Goal: Information Seeking & Learning: Find specific fact

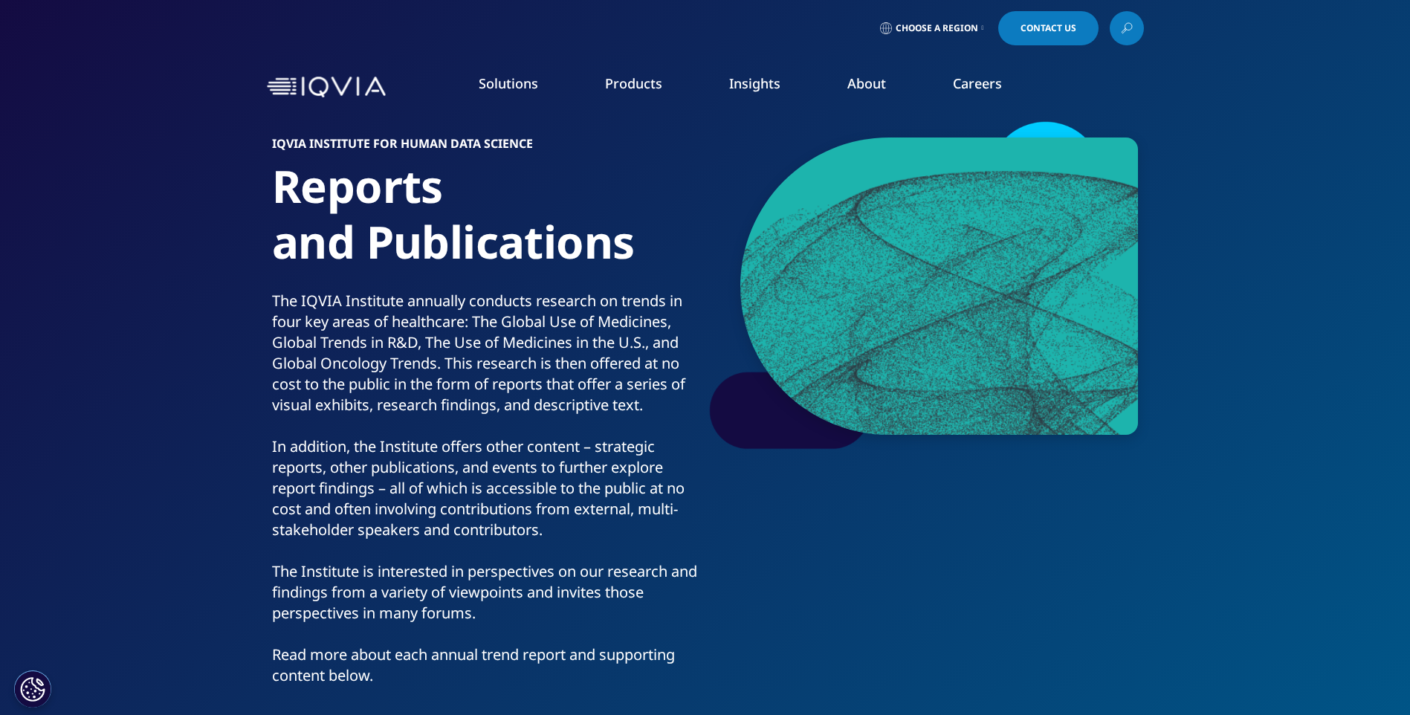
click at [1137, 28] on link at bounding box center [1127, 28] width 34 height 34
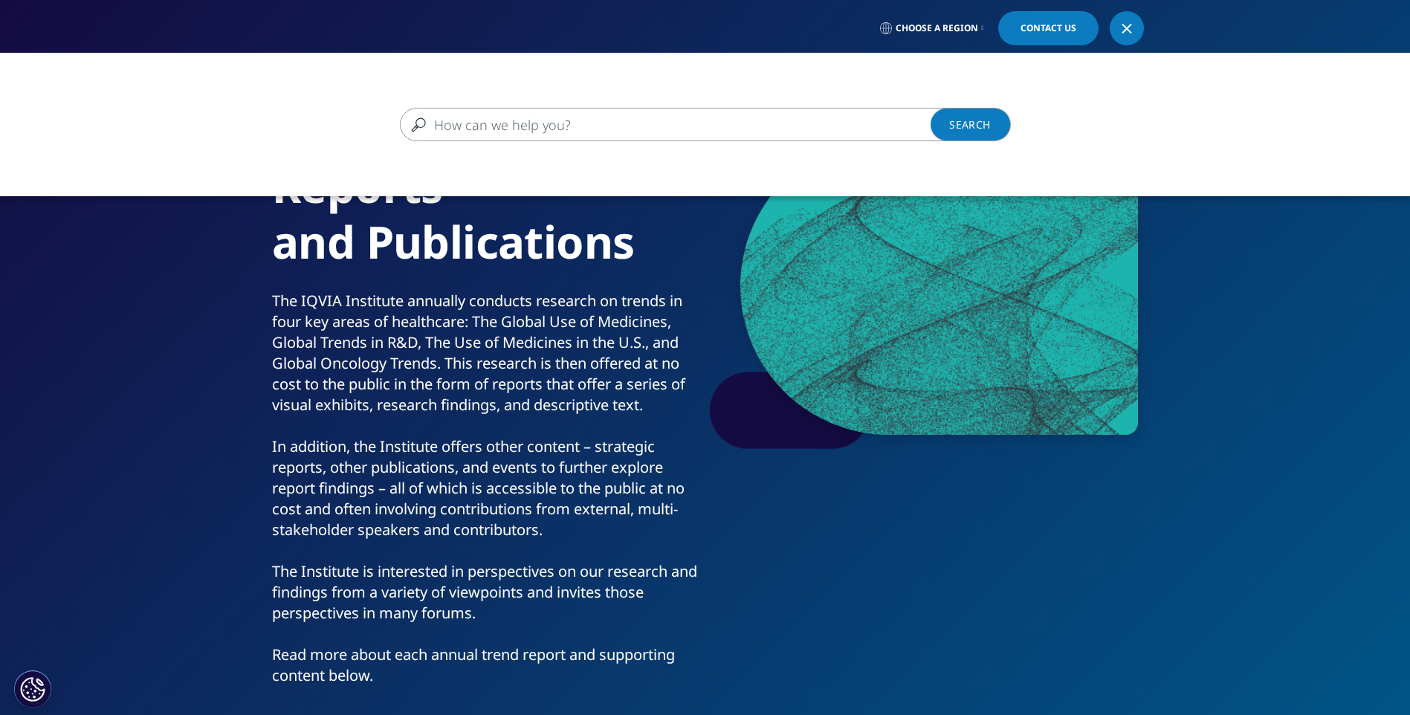
click at [477, 120] on input "Search" at bounding box center [684, 124] width 568 height 33
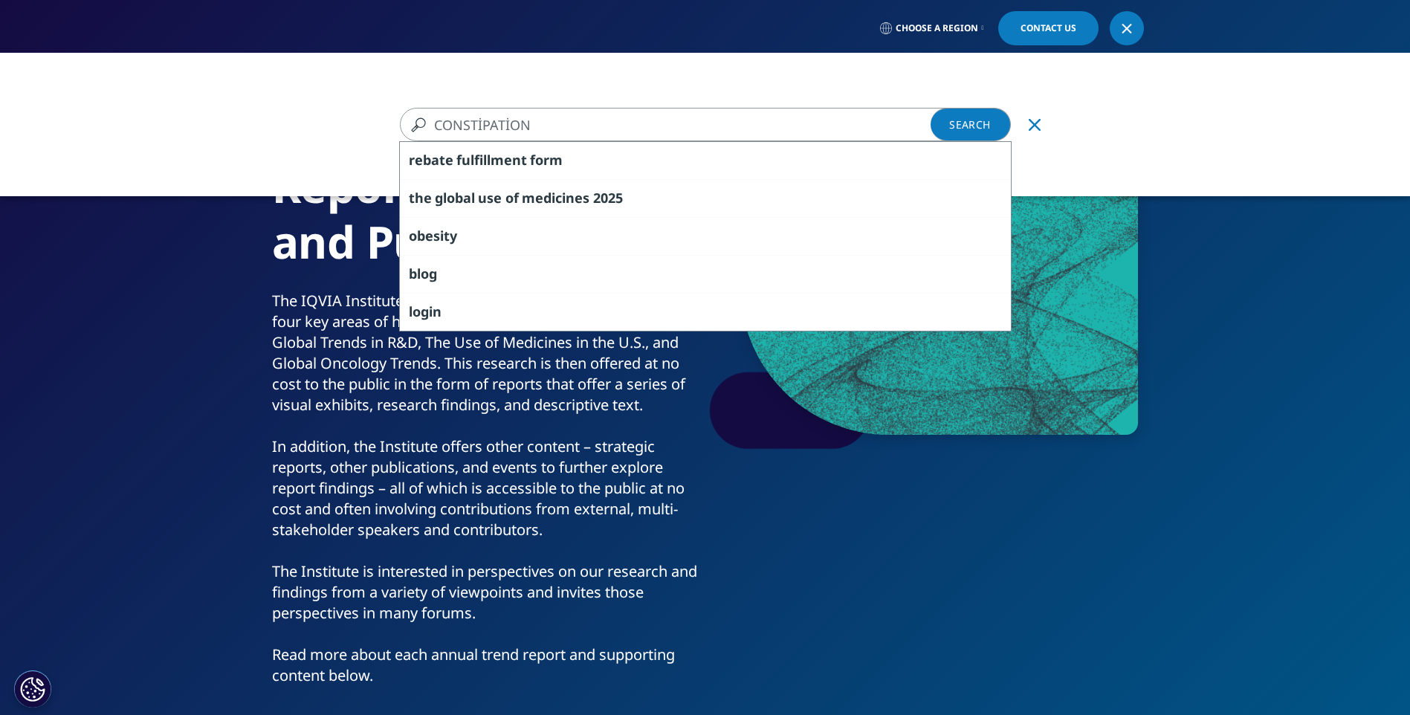
type input "CONSTİPATİON"
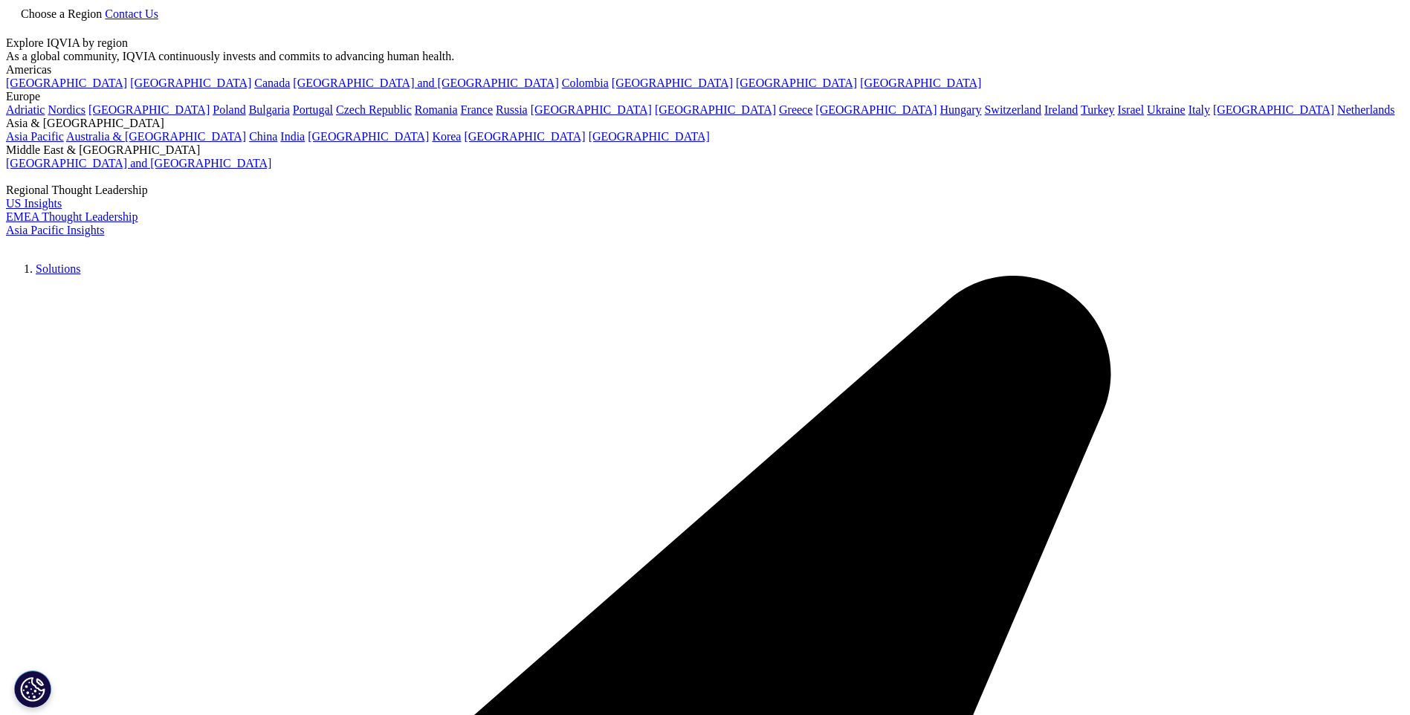
click at [18, 28] on link at bounding box center [12, 29] width 12 height 13
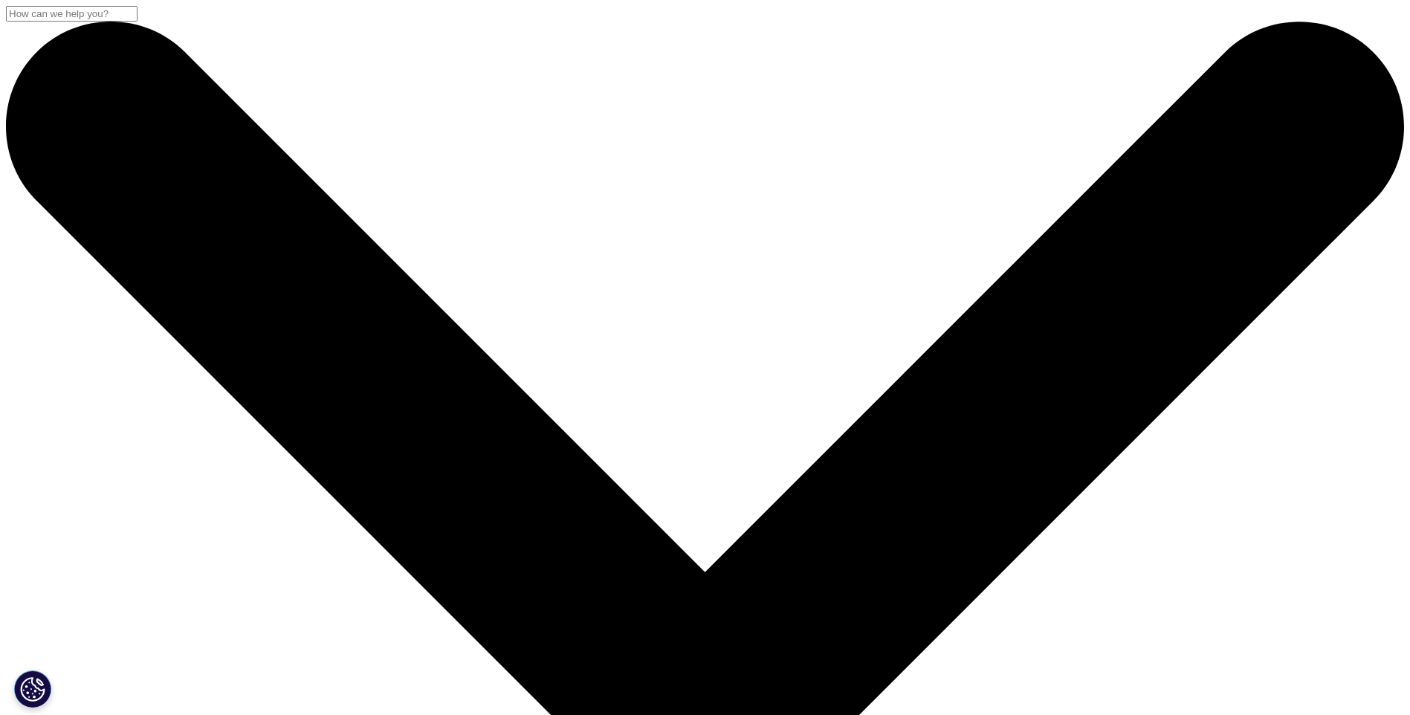
click at [138, 22] on input "Search" at bounding box center [72, 14] width 132 height 16
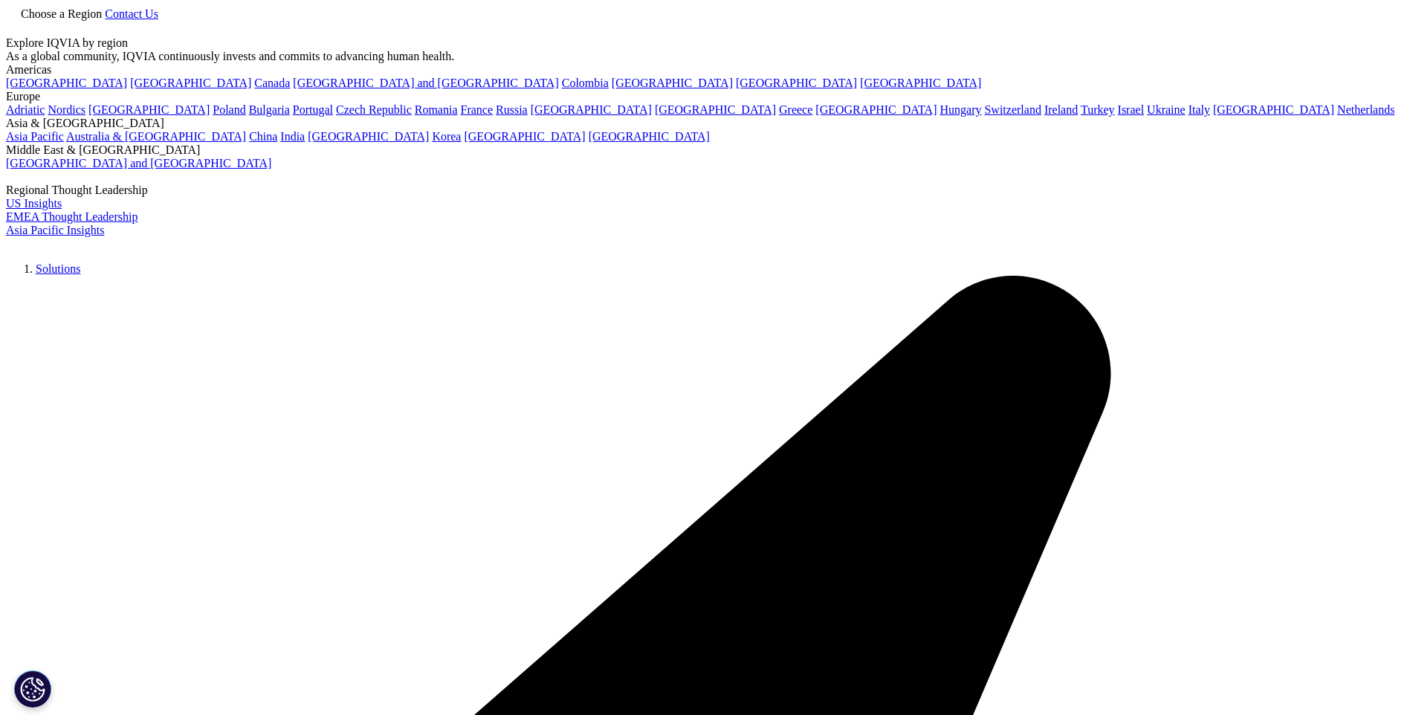
drag, startPoint x: 407, startPoint y: 233, endPoint x: 0, endPoint y: 253, distance: 407.9
type input "constipation"
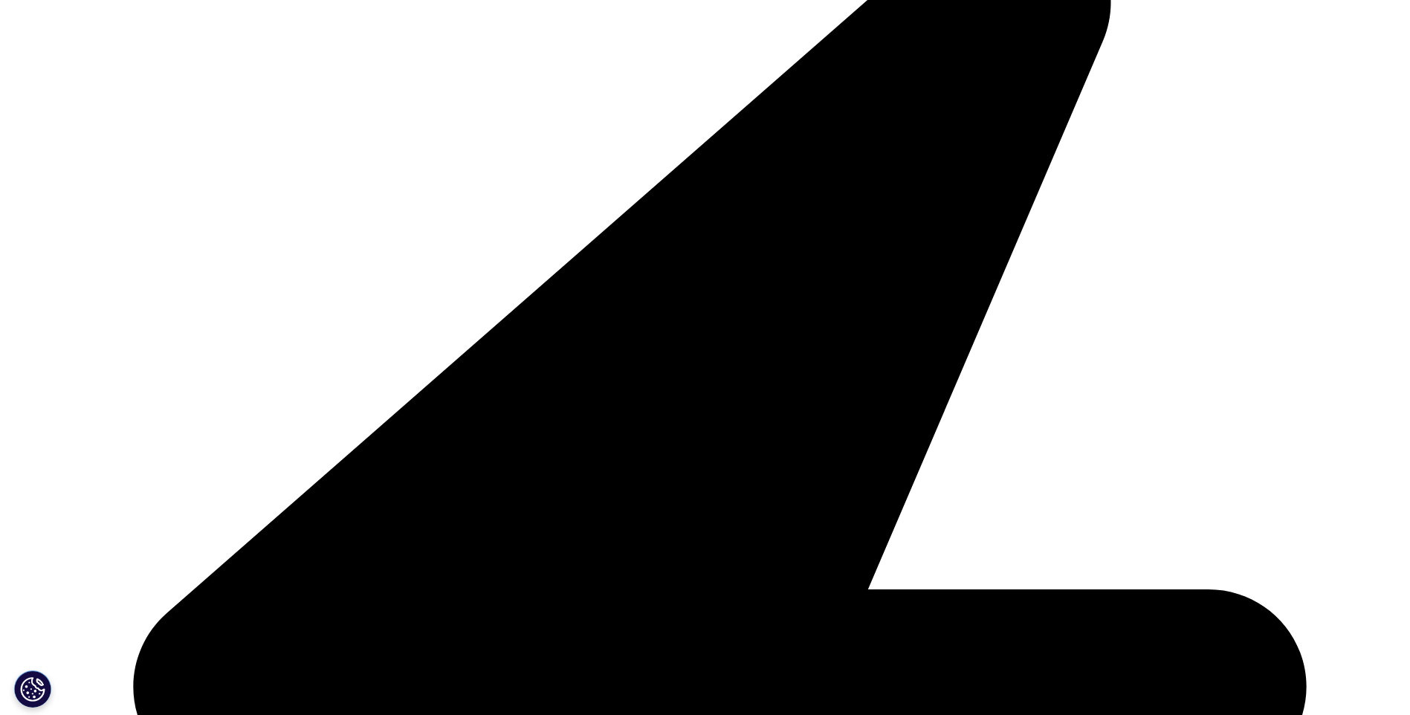
scroll to position [372, 0]
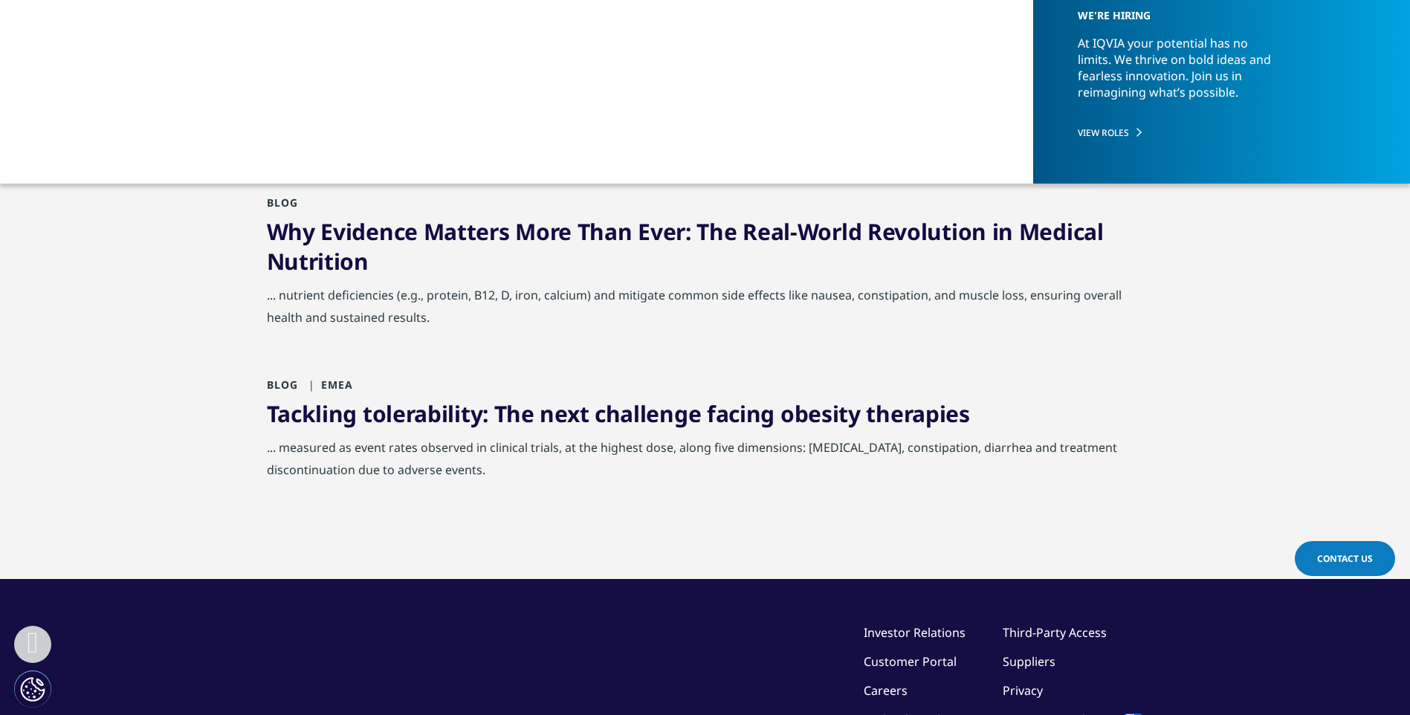
click at [702, 237] on link "Why Evidence Matters More Than Ever: The Real-World Revolution in Medical Nutri…" at bounding box center [685, 246] width 837 height 60
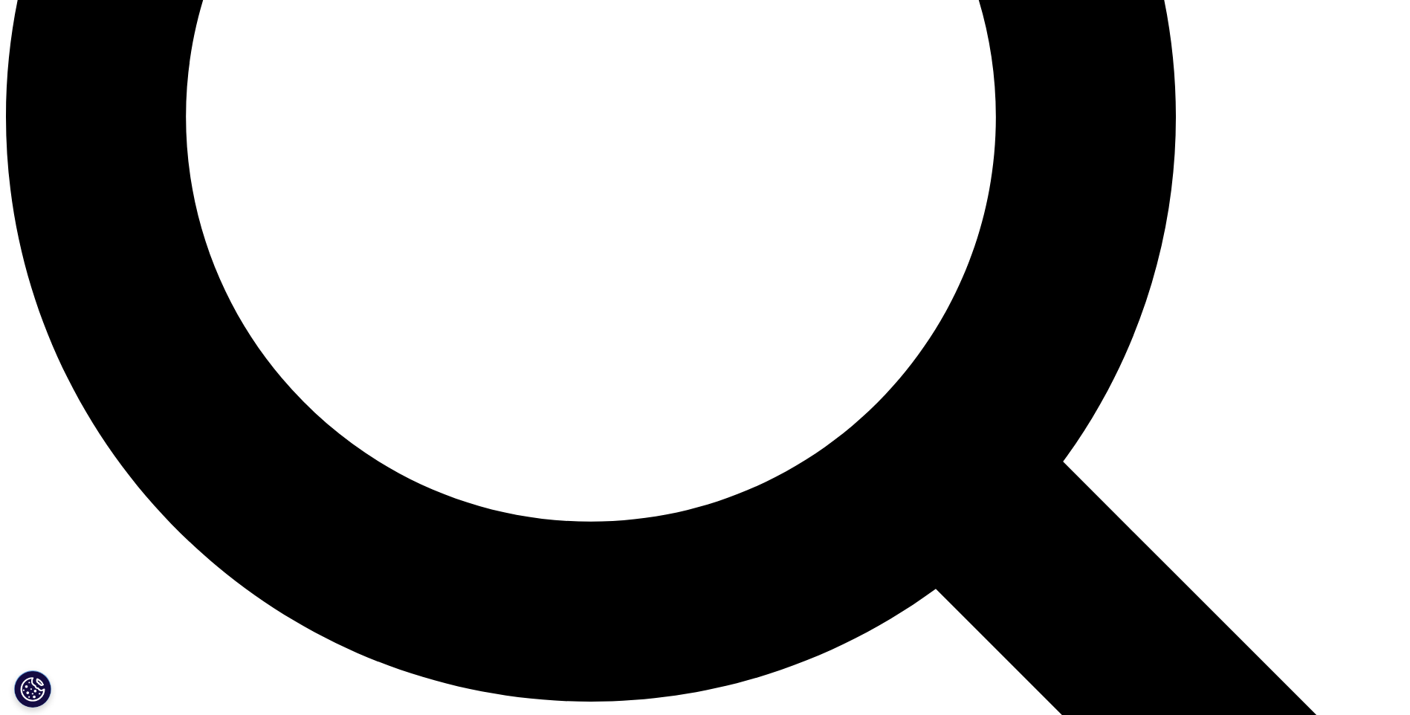
scroll to position [1933, 0]
